Goal: Transaction & Acquisition: Purchase product/service

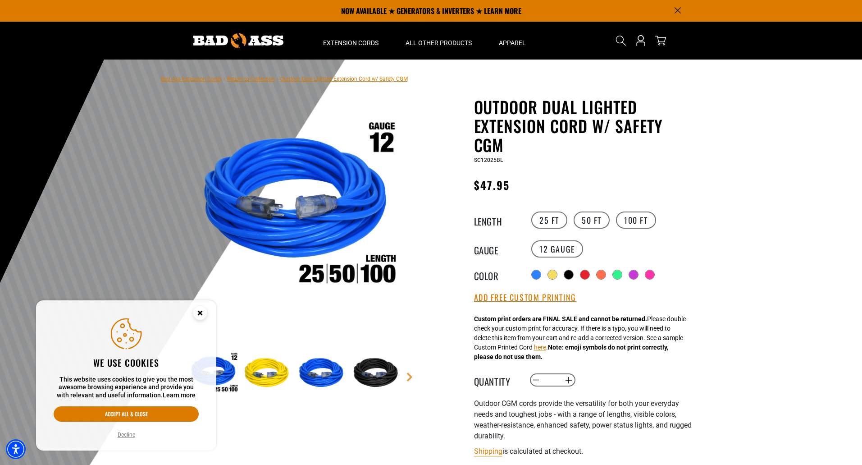
click at [201, 312] on icon "Close this option" at bounding box center [199, 312] width 3 height 3
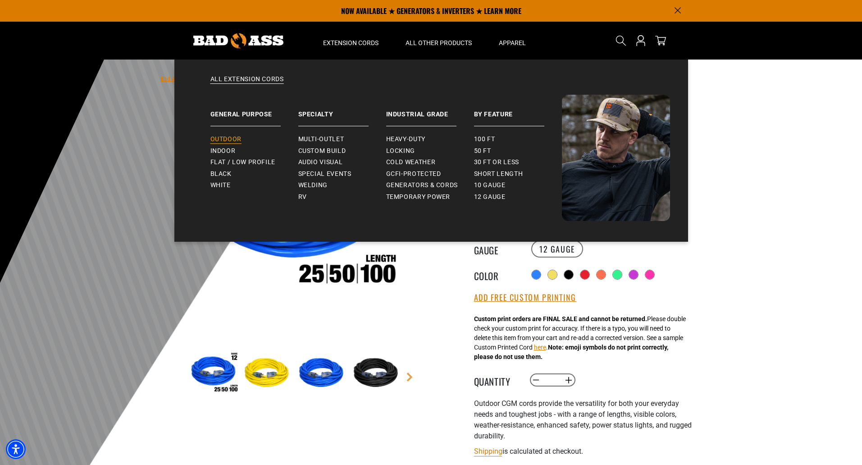
click at [229, 138] on span "Outdoor" at bounding box center [226, 139] width 31 height 8
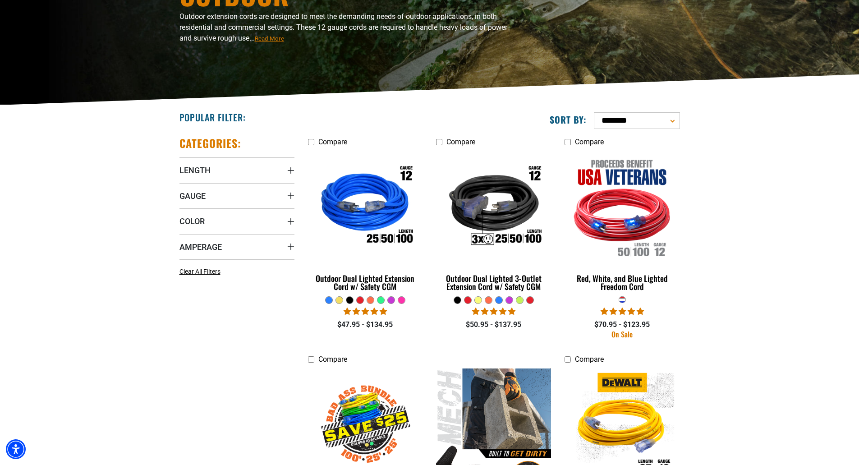
scroll to position [135, 0]
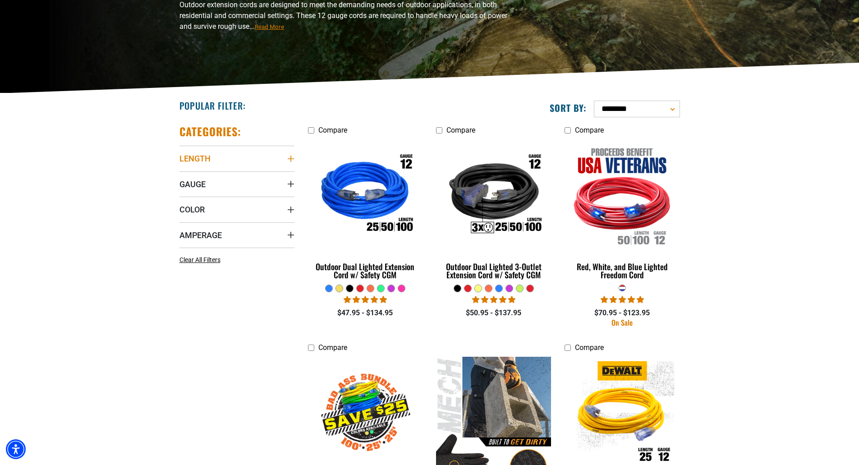
click at [270, 154] on summary "Length" at bounding box center [236, 158] width 115 height 25
click at [180, 179] on icon at bounding box center [182, 177] width 7 height 12
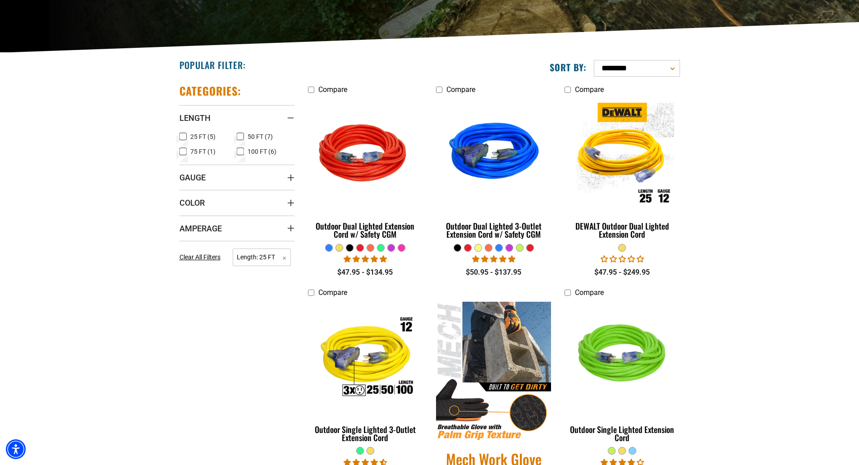
scroll to position [270, 0]
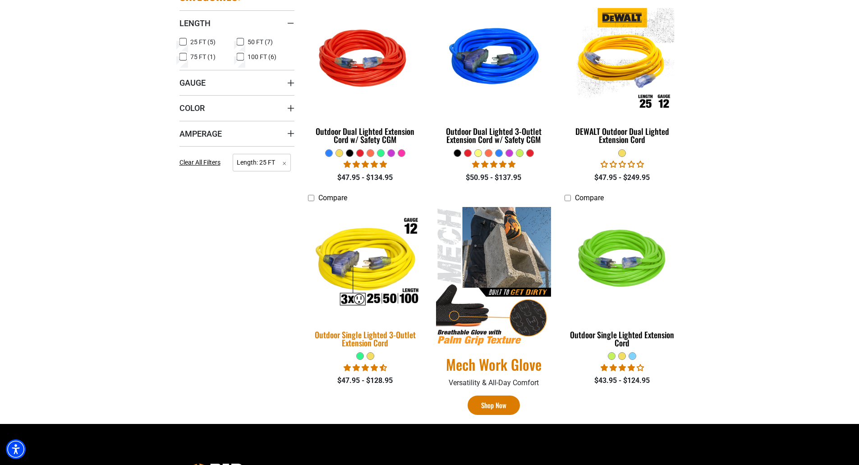
click at [353, 336] on div "Outdoor Single Lighted 3-Outlet Extension Cord" at bounding box center [365, 338] width 115 height 16
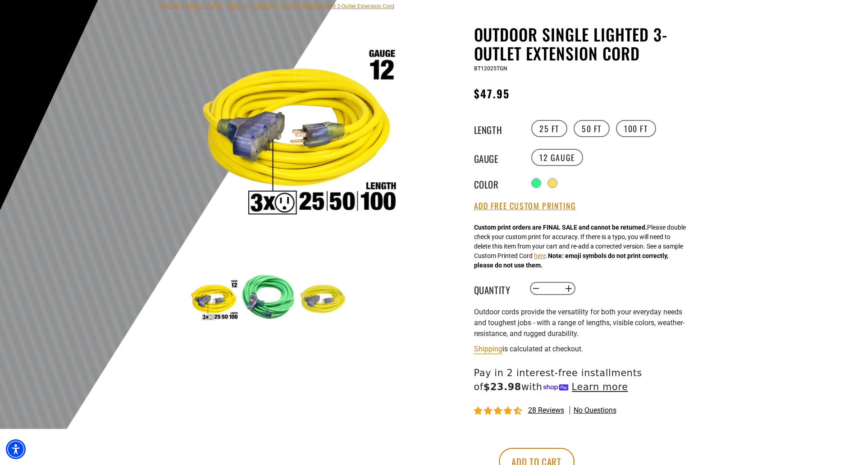
scroll to position [90, 0]
